Goal: Use online tool/utility: Utilize a website feature to perform a specific function

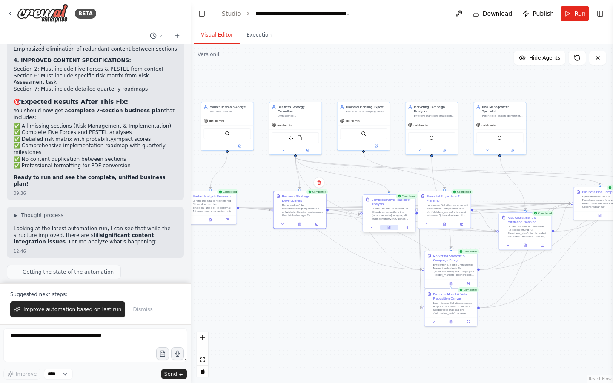
click at [385, 226] on button at bounding box center [389, 227] width 18 height 5
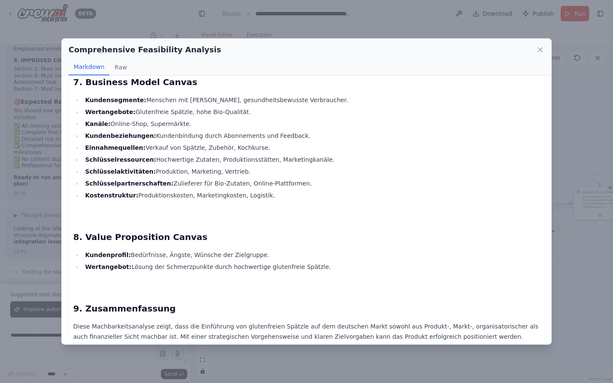
scroll to position [3708, 0]
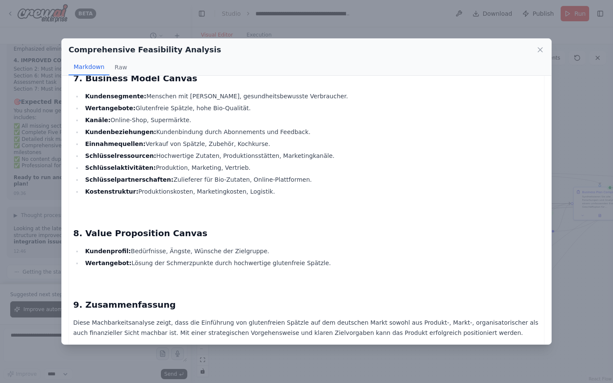
click at [539, 45] on div "Comprehensive Feasibility Analysis" at bounding box center [307, 50] width 476 height 12
click at [539, 52] on icon at bounding box center [540, 50] width 9 height 9
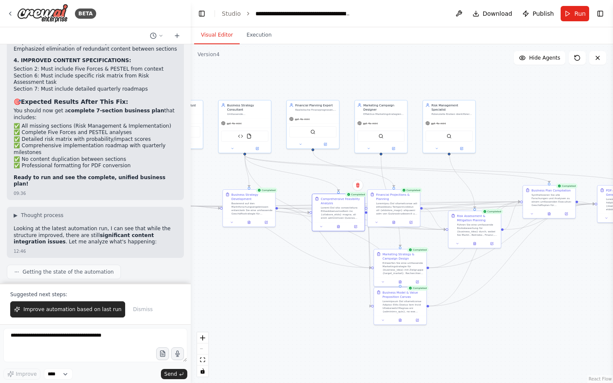
drag, startPoint x: 498, startPoint y: 181, endPoint x: 419, endPoint y: 177, distance: 79.3
click at [419, 177] on div ".deletable-edge-delete-btn { width: 20px; height: 20px; border: 0px solid #ffff…" at bounding box center [402, 213] width 422 height 339
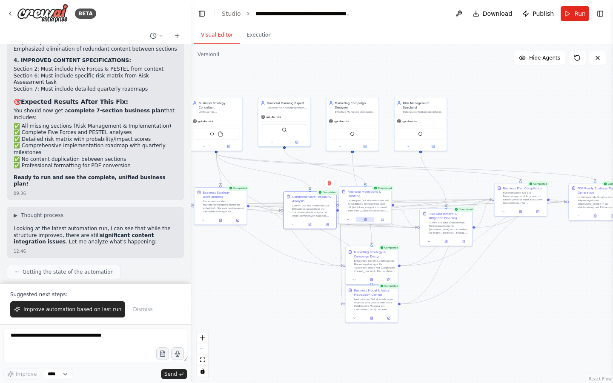
click at [366, 220] on icon at bounding box center [365, 219] width 2 height 3
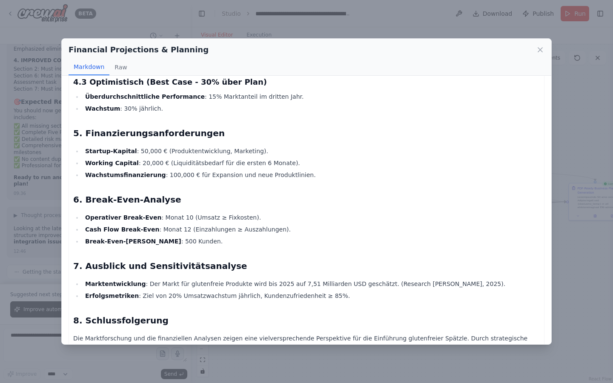
scroll to position [780, 0]
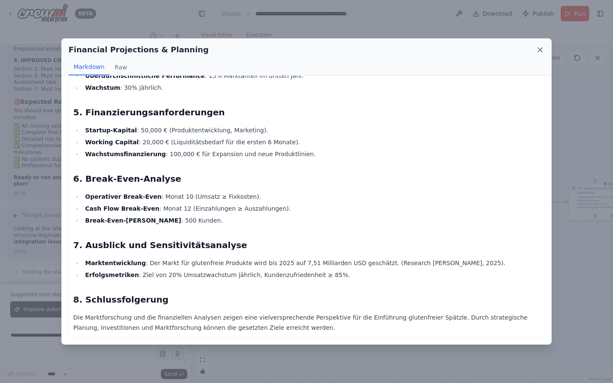
click at [540, 51] on icon at bounding box center [540, 50] width 9 height 9
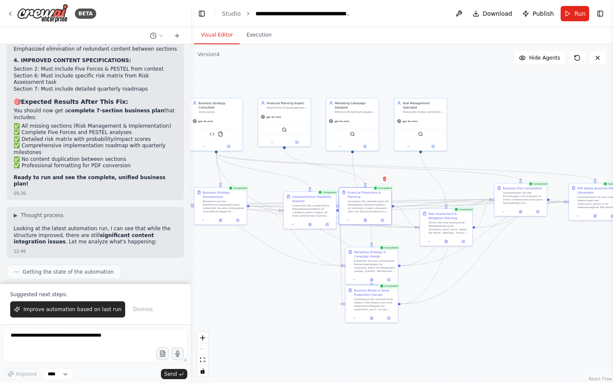
drag, startPoint x: 507, startPoint y: 160, endPoint x: 423, endPoint y: 160, distance: 83.9
click at [423, 160] on div ".deletable-edge-delete-btn { width: 20px; height: 20px; border: 0px solid #ffff…" at bounding box center [402, 213] width 422 height 339
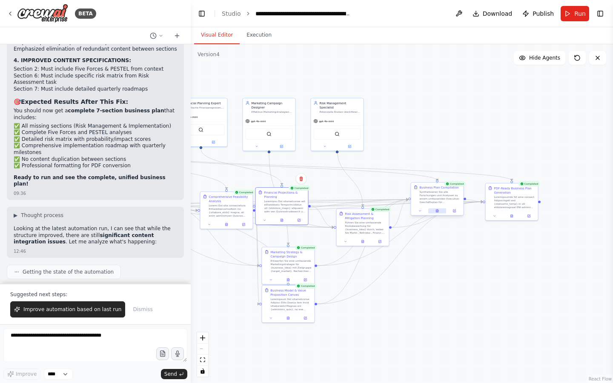
click at [439, 213] on button at bounding box center [437, 211] width 18 height 5
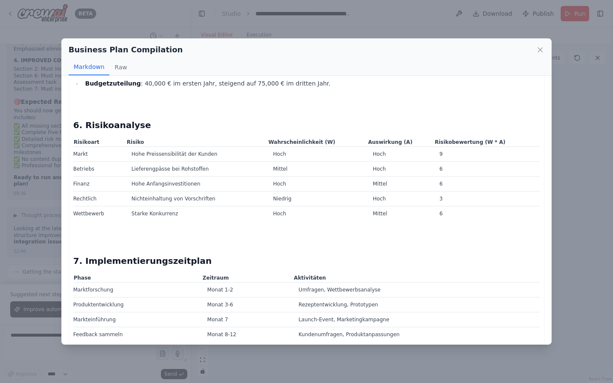
scroll to position [3078, 0]
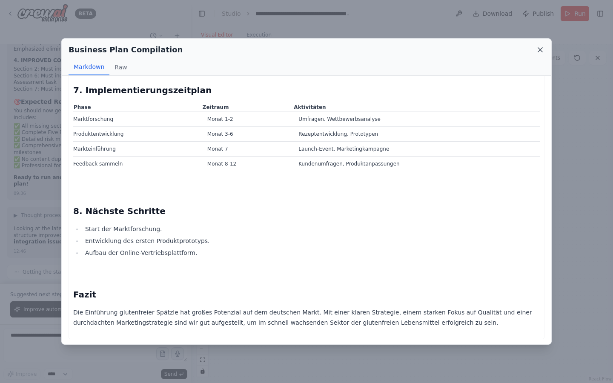
click at [539, 49] on icon at bounding box center [540, 50] width 4 height 4
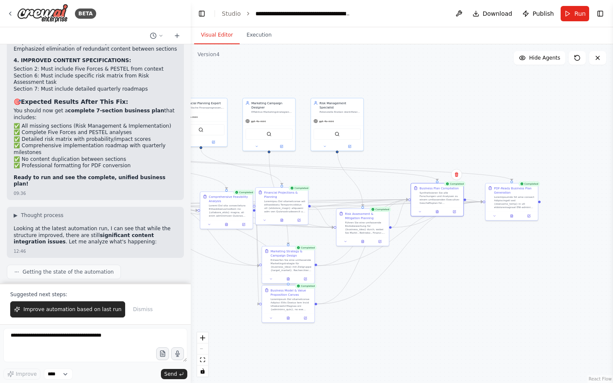
click at [290, 282] on div at bounding box center [288, 279] width 52 height 9
click at [289, 280] on icon at bounding box center [288, 279] width 2 height 3
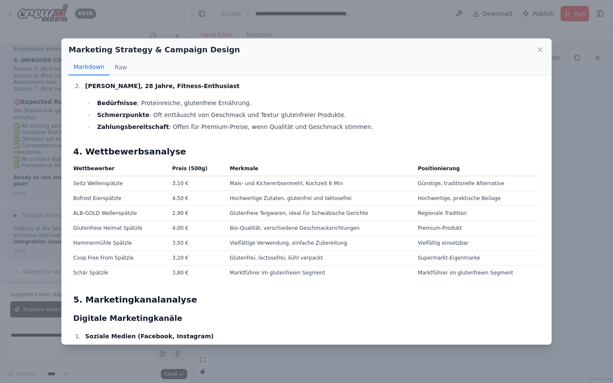
scroll to position [329, 0]
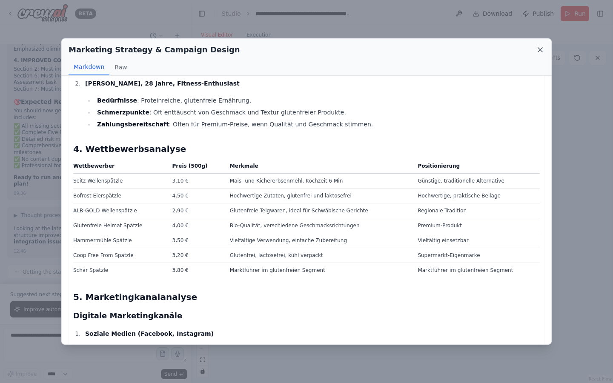
click at [539, 48] on icon at bounding box center [540, 50] width 4 height 4
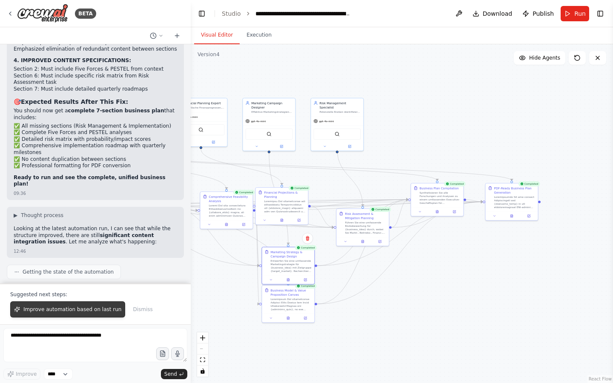
click at [75, 312] on span "Improve automation based on last run" at bounding box center [72, 309] width 98 height 7
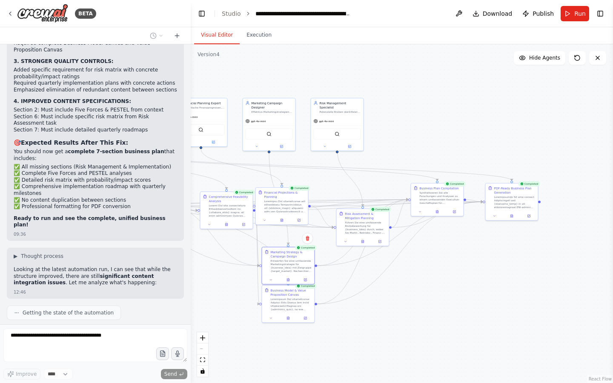
scroll to position [20626, 0]
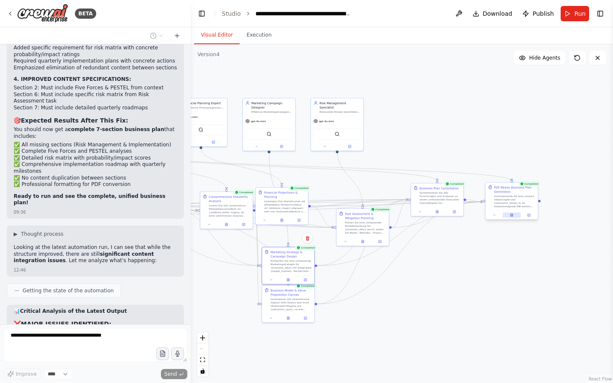
click at [513, 218] on div at bounding box center [512, 215] width 52 height 9
click at [508, 216] on button at bounding box center [512, 215] width 18 height 5
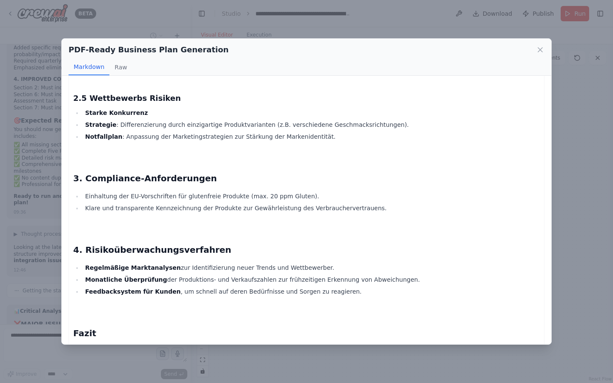
scroll to position [6743, 0]
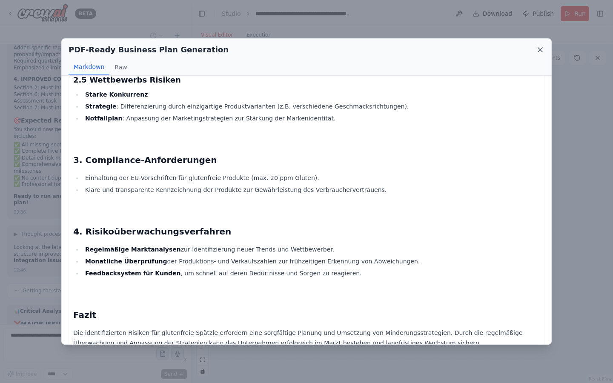
click at [537, 47] on icon at bounding box center [540, 50] width 9 height 9
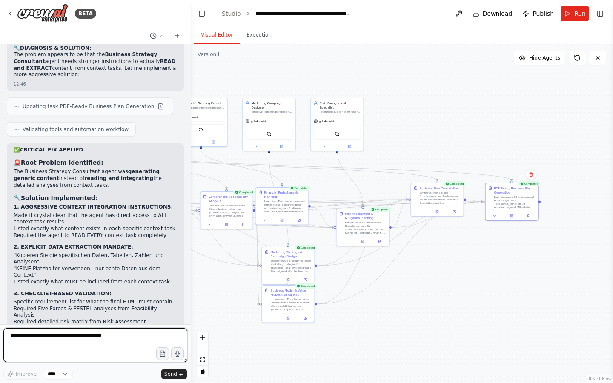
scroll to position [21089, 0]
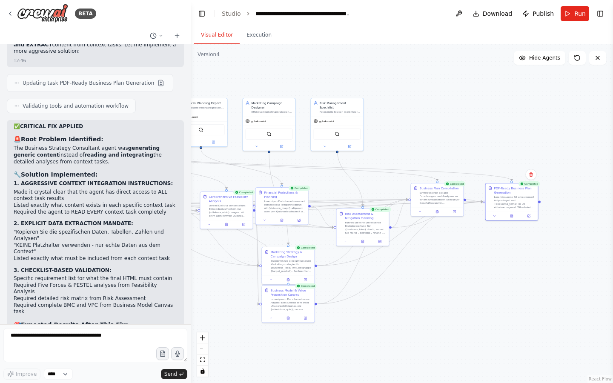
drag, startPoint x: 13, startPoint y: 241, endPoint x: 36, endPoint y: 242, distance: 23.0
copy strong "Option A"
click at [58, 339] on textarea at bounding box center [95, 345] width 184 height 34
paste textarea "********"
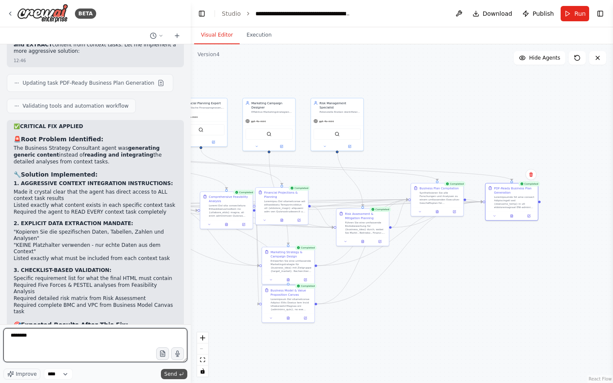
type textarea "********"
click at [175, 374] on span "Send" at bounding box center [170, 374] width 13 height 7
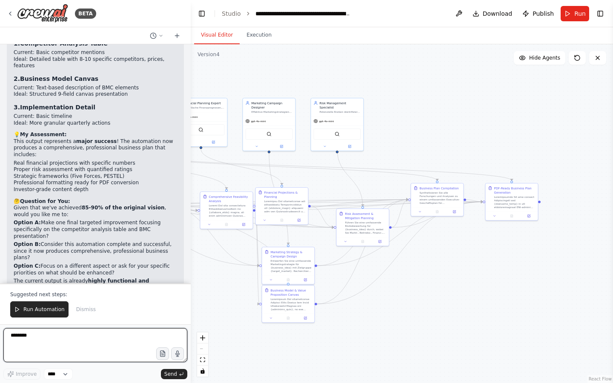
scroll to position [21820, 0]
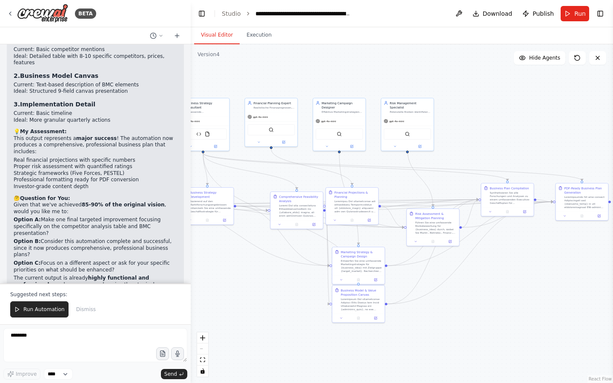
drag, startPoint x: 216, startPoint y: 89, endPoint x: 309, endPoint y: 83, distance: 93.0
click at [310, 84] on div ".deletable-edge-delete-btn { width: 20px; height: 20px; border: 0px solid #ffff…" at bounding box center [402, 213] width 422 height 339
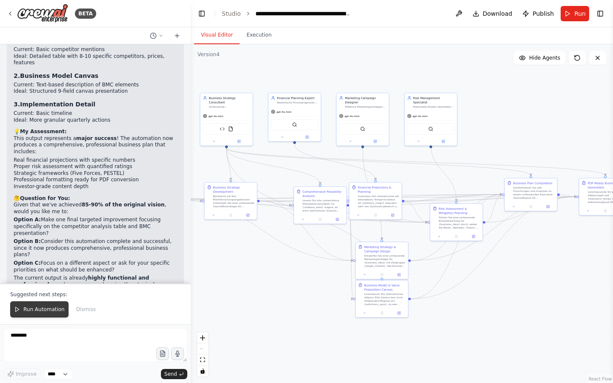
click at [48, 315] on button "Run Automation" at bounding box center [39, 309] width 58 height 16
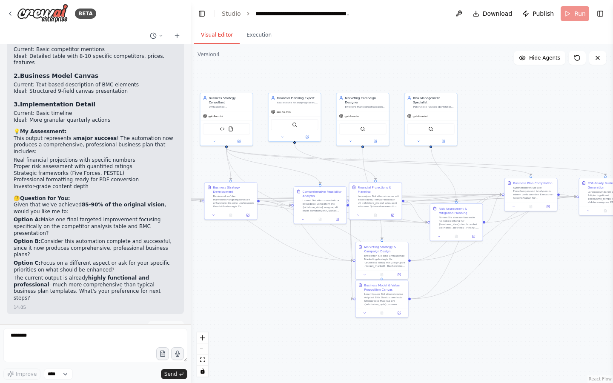
scroll to position [21779, 0]
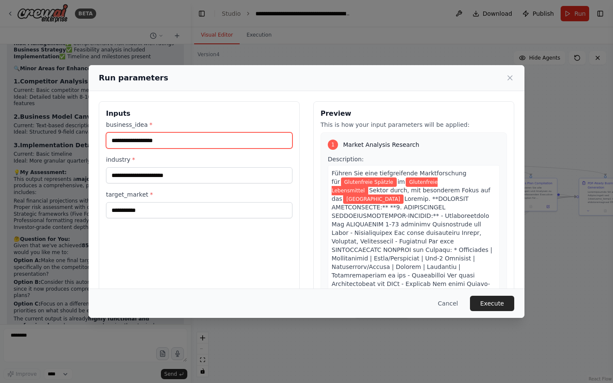
click at [193, 140] on input "**********" at bounding box center [199, 140] width 186 height 16
type input "****"
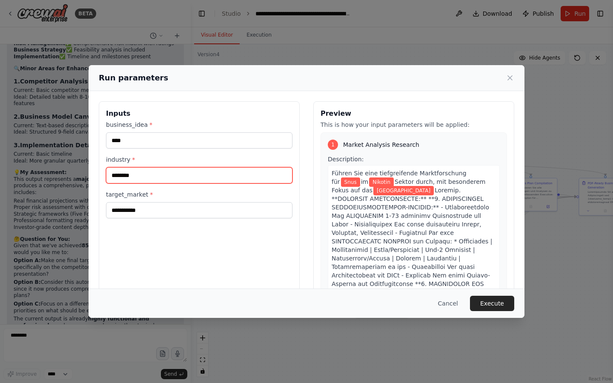
type input "*******"
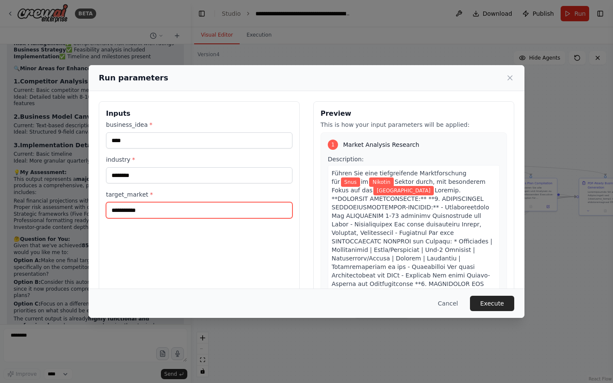
click at [232, 209] on input "**********" at bounding box center [199, 210] width 186 height 16
click at [233, 209] on input "**********" at bounding box center [199, 210] width 186 height 16
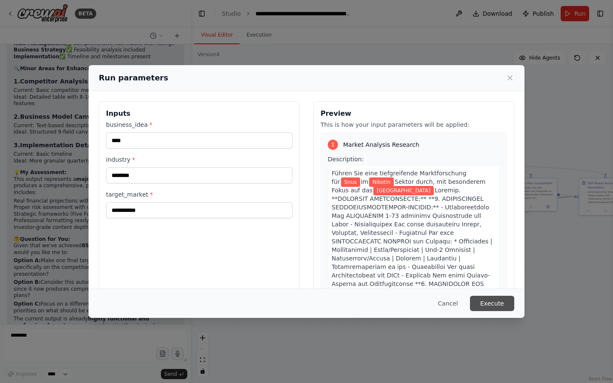
click at [483, 306] on button "Execute" at bounding box center [492, 303] width 44 height 15
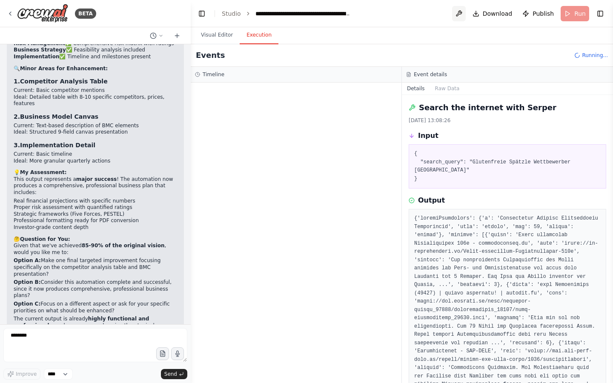
click at [462, 11] on button at bounding box center [459, 13] width 14 height 15
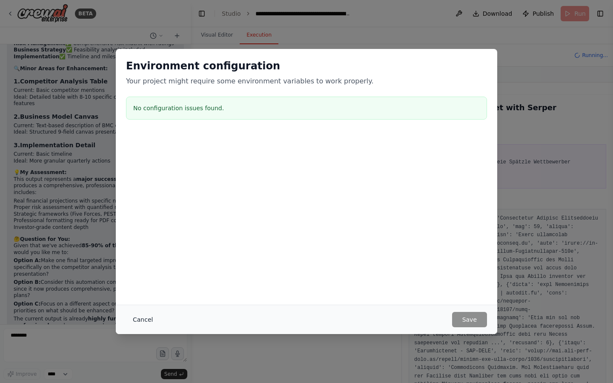
click at [142, 324] on button "Cancel" at bounding box center [143, 319] width 34 height 15
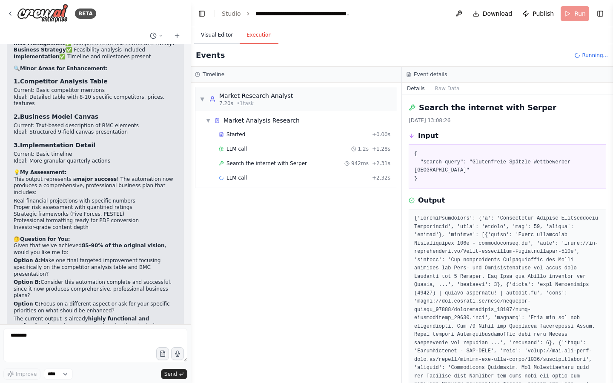
click at [215, 39] on button "Visual Editor" at bounding box center [217, 35] width 46 height 18
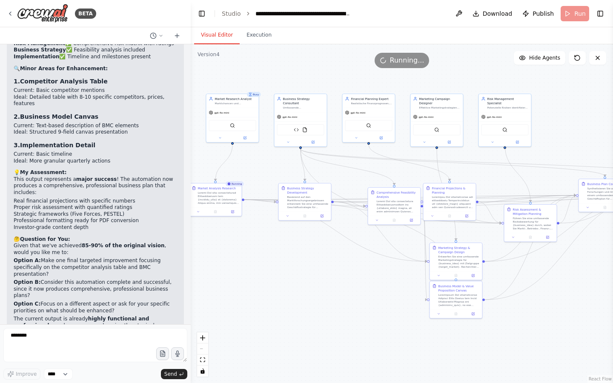
drag, startPoint x: 252, startPoint y: 79, endPoint x: 326, endPoint y: 79, distance: 74.1
click at [326, 79] on div ".deletable-edge-delete-btn { width: 20px; height: 20px; border: 0px solid #ffff…" at bounding box center [402, 213] width 422 height 339
click at [216, 210] on icon at bounding box center [215, 210] width 2 height 3
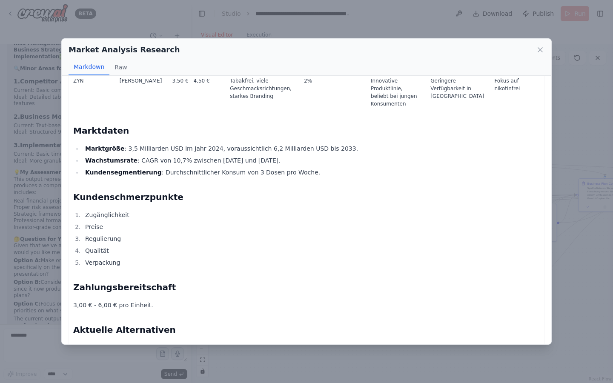
scroll to position [483, 0]
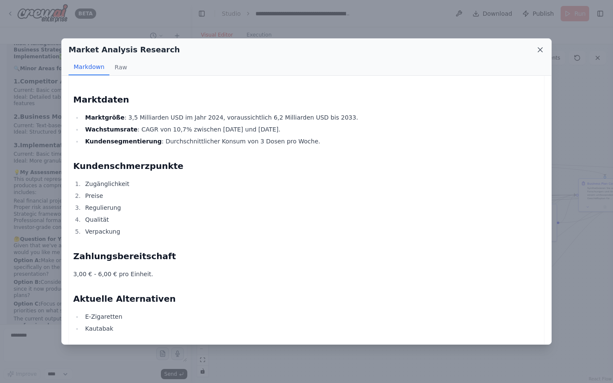
click at [540, 50] on icon at bounding box center [540, 50] width 4 height 4
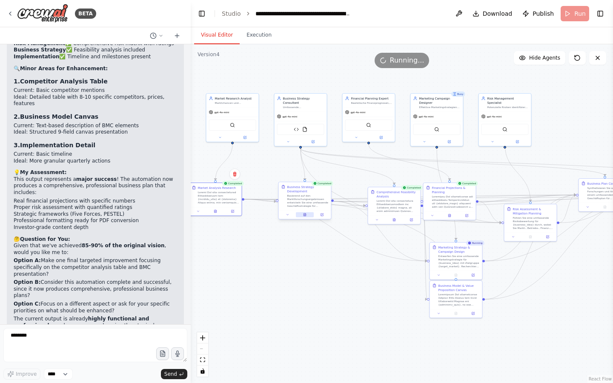
click at [302, 216] on button at bounding box center [305, 214] width 18 height 5
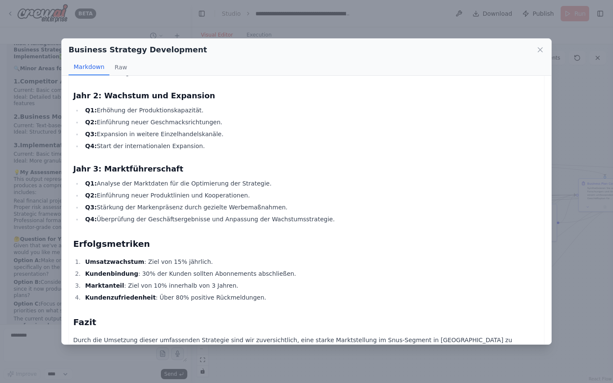
scroll to position [453, 0]
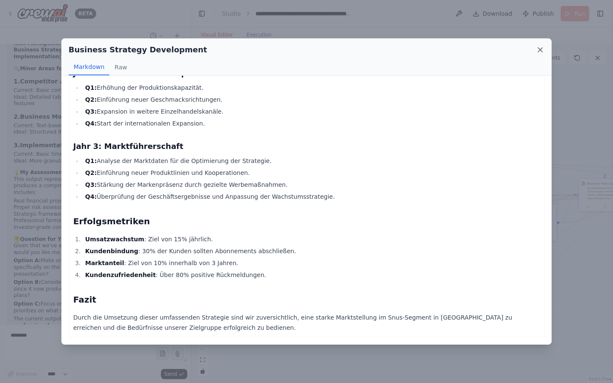
click at [539, 50] on icon at bounding box center [540, 50] width 9 height 9
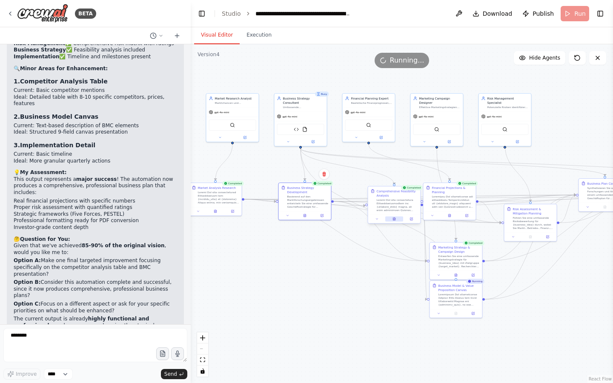
click at [396, 219] on button at bounding box center [394, 219] width 18 height 5
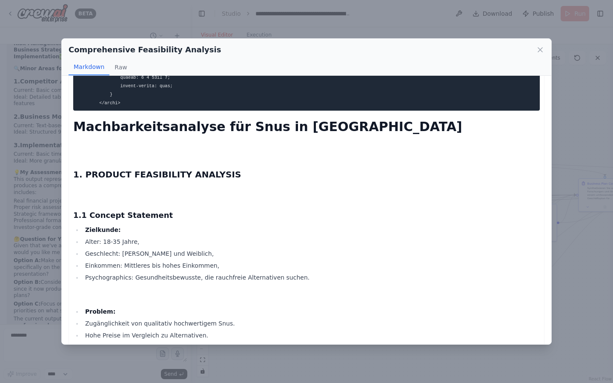
scroll to position [2424, 0]
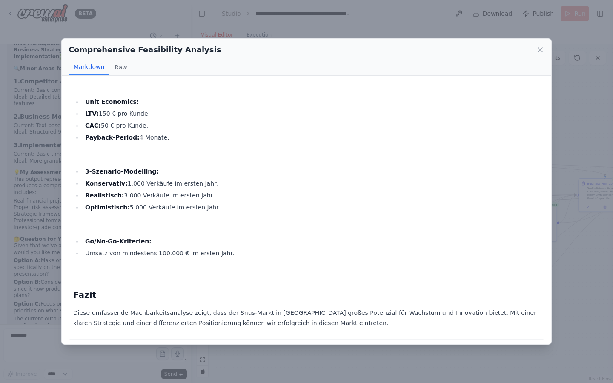
scroll to position [3974, 0]
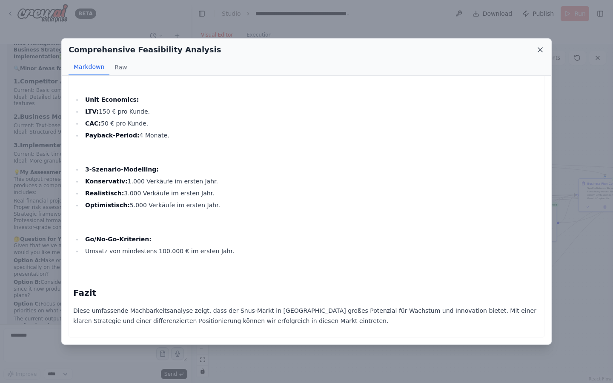
click at [537, 49] on icon at bounding box center [540, 50] width 9 height 9
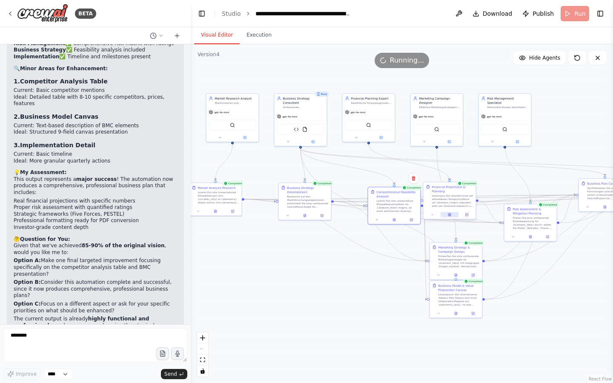
click at [453, 215] on button at bounding box center [450, 214] width 18 height 5
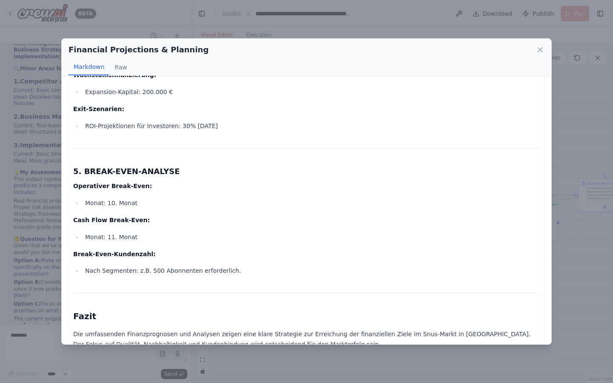
scroll to position [1010, 0]
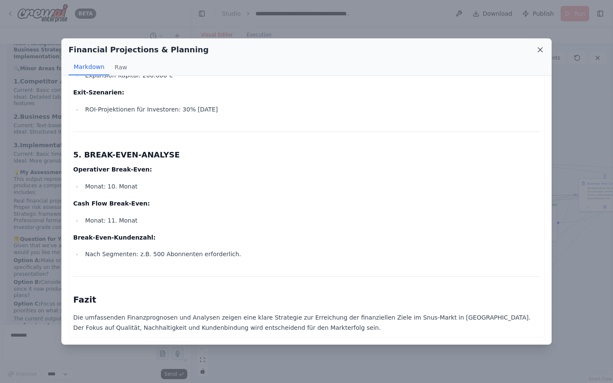
click at [538, 49] on icon at bounding box center [540, 50] width 9 height 9
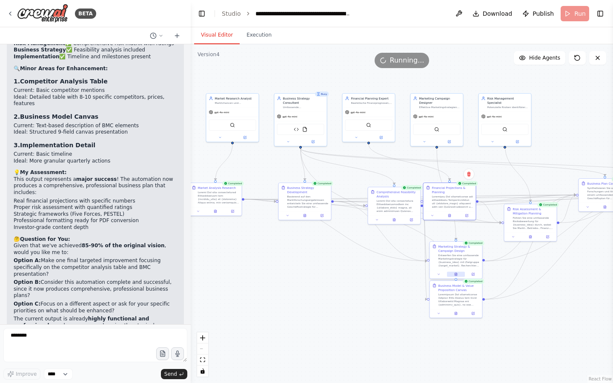
click at [458, 275] on button at bounding box center [456, 274] width 18 height 5
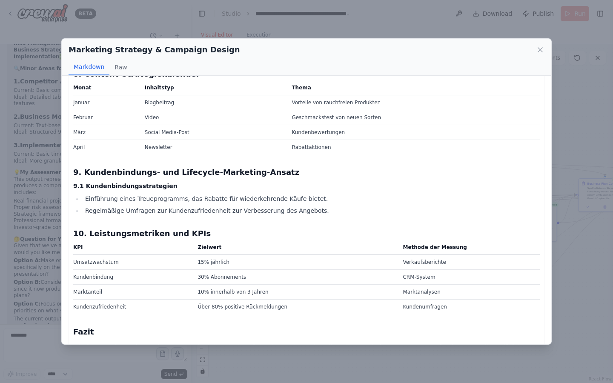
scroll to position [969, 0]
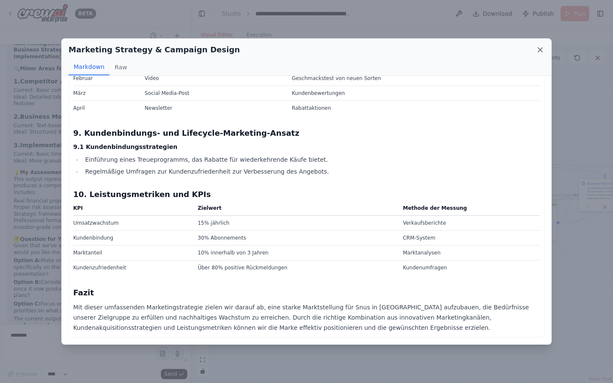
click at [540, 49] on icon at bounding box center [540, 50] width 4 height 4
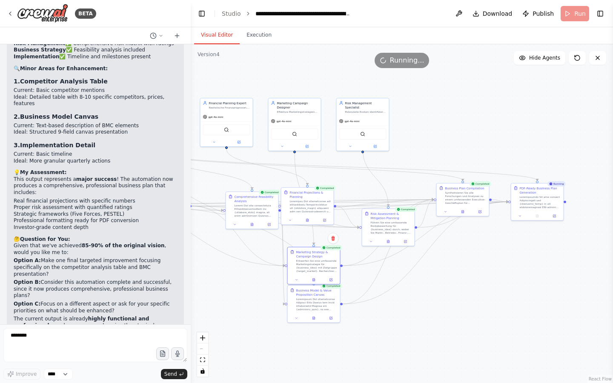
drag, startPoint x: 559, startPoint y: 81, endPoint x: 417, endPoint y: 86, distance: 142.3
click at [417, 86] on div ".deletable-edge-delete-btn { width: 20px; height: 20px; border: 0px solid #ffff…" at bounding box center [402, 213] width 422 height 339
click at [315, 319] on icon at bounding box center [313, 317] width 3 height 3
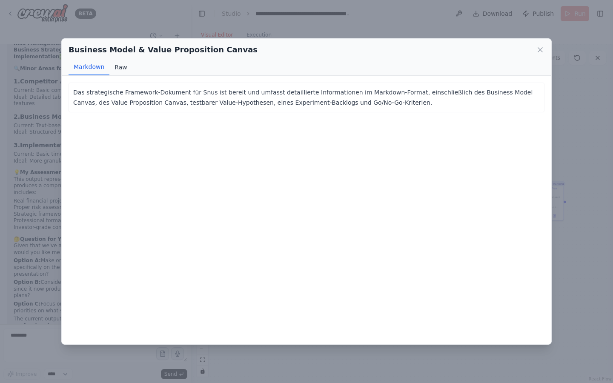
click at [120, 68] on button "Raw" at bounding box center [120, 67] width 23 height 16
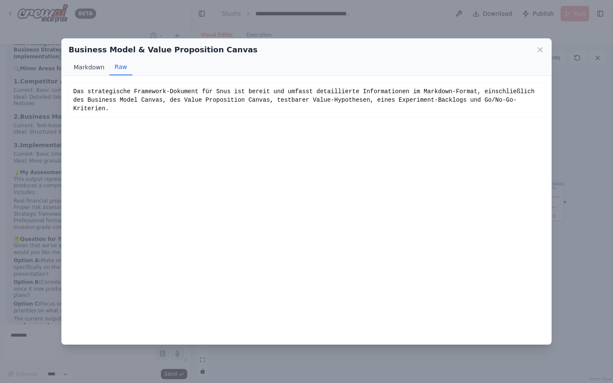
click at [90, 68] on button "Markdown" at bounding box center [89, 67] width 41 height 16
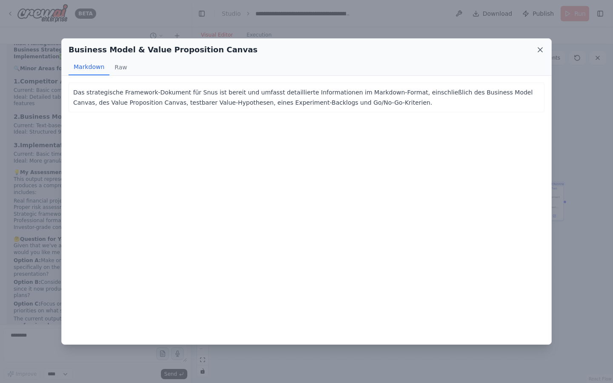
click at [539, 46] on icon at bounding box center [540, 50] width 9 height 9
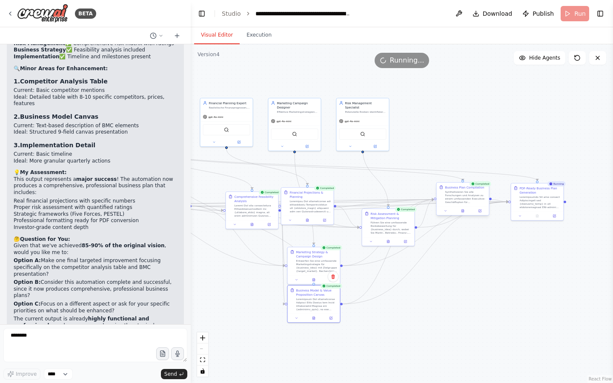
click at [467, 213] on div at bounding box center [463, 210] width 52 height 9
click at [468, 212] on button at bounding box center [465, 211] width 18 height 5
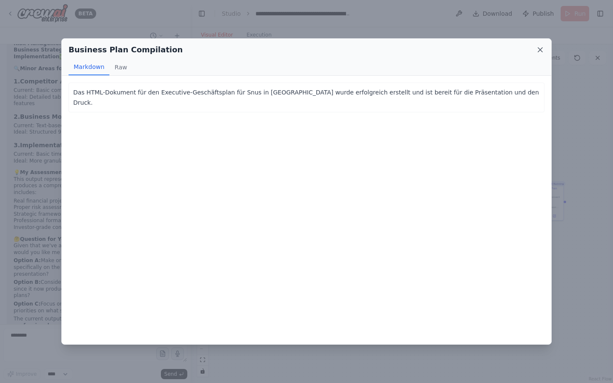
click at [538, 51] on icon at bounding box center [540, 50] width 9 height 9
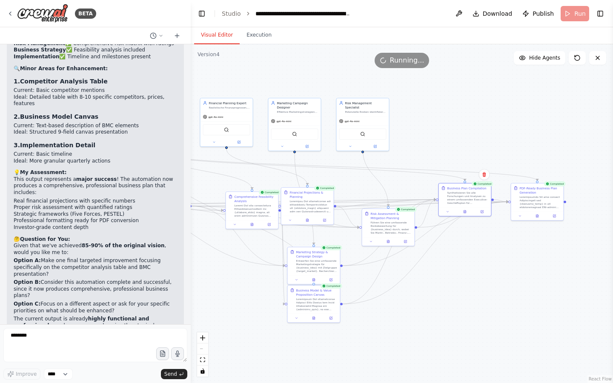
scroll to position [21820, 0]
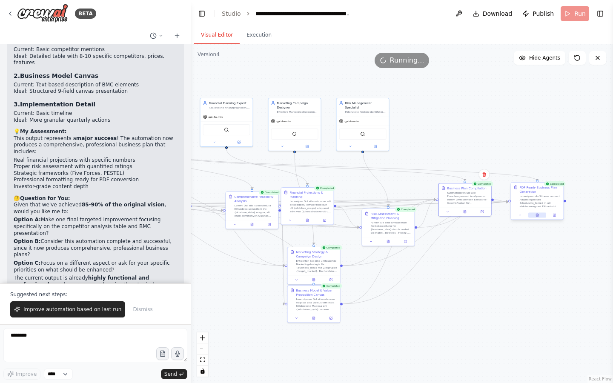
click at [535, 214] on button at bounding box center [537, 215] width 18 height 5
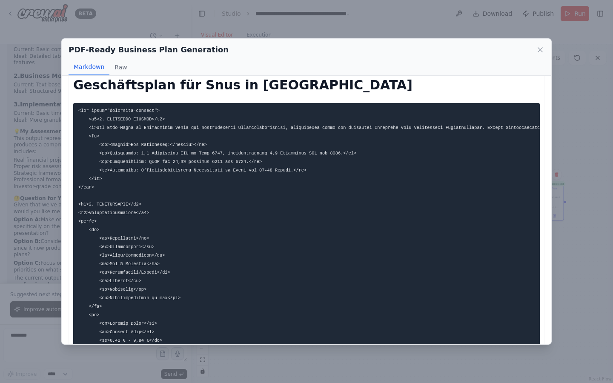
scroll to position [0, 0]
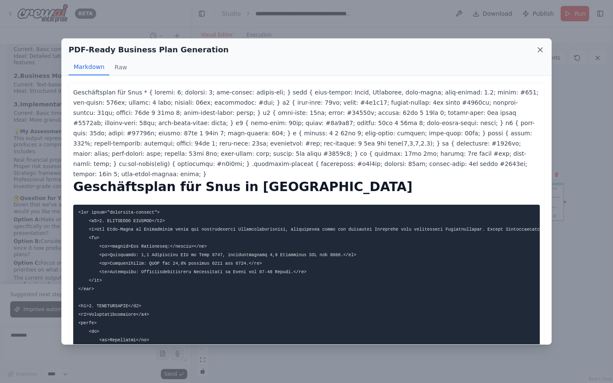
click at [540, 52] on icon at bounding box center [540, 50] width 9 height 9
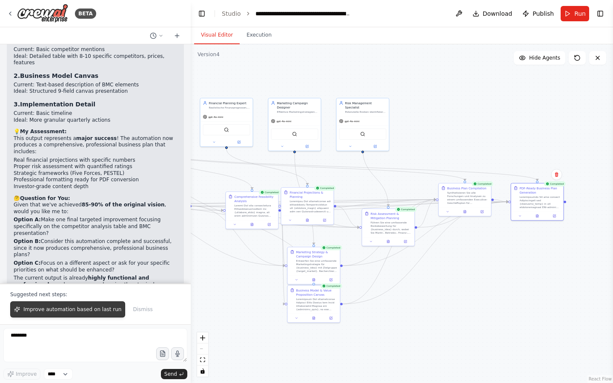
click at [97, 315] on button "Improve automation based on last run" at bounding box center [67, 309] width 115 height 16
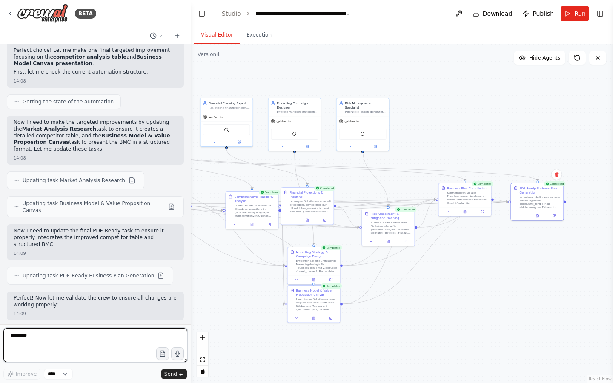
scroll to position [22147, 0]
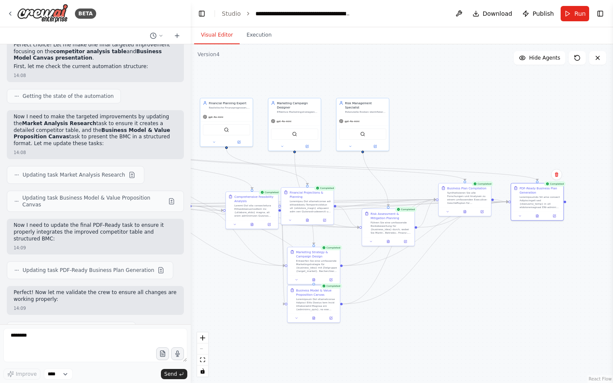
drag, startPoint x: 12, startPoint y: 277, endPoint x: 36, endPoint y: 275, distance: 23.4
copy strong "Option A"
click at [71, 340] on textarea "********" at bounding box center [95, 345] width 184 height 34
paste textarea "********"
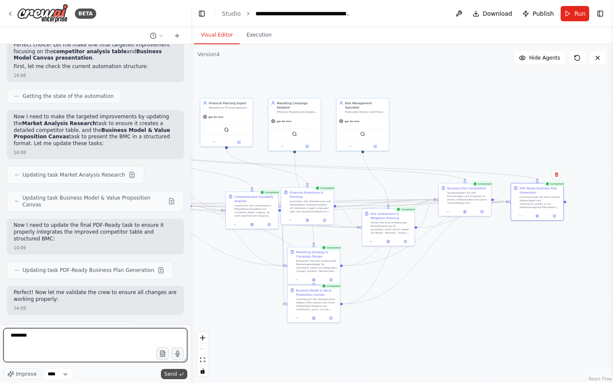
type textarea "********"
click at [166, 372] on span "Send" at bounding box center [170, 374] width 13 height 7
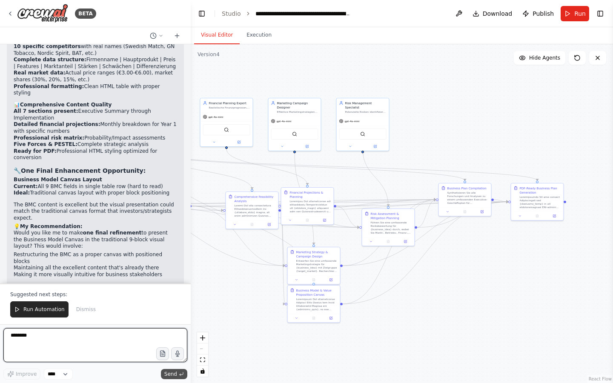
scroll to position [22879, 0]
